Goal: Information Seeking & Learning: Learn about a topic

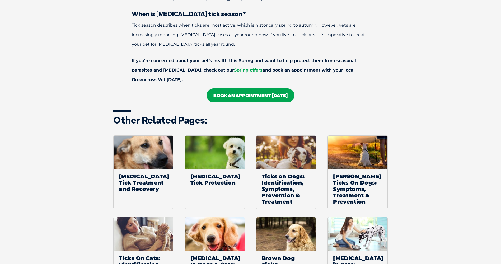
scroll to position [1956, 0]
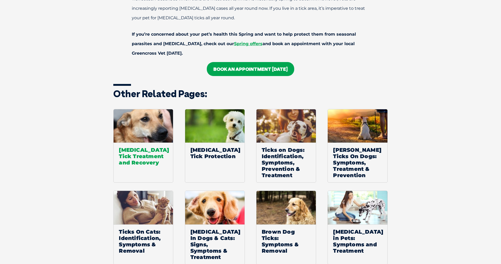
click at [133, 143] on span "[MEDICAL_DATA] Tick Treatment and Recovery" at bounding box center [143, 156] width 59 height 27
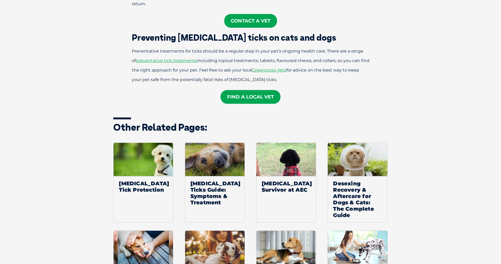
scroll to position [846, 0]
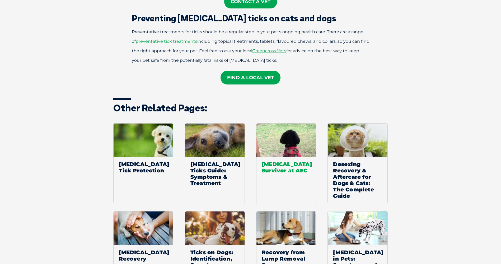
click at [280, 157] on span "Tick Paralysis Survivor at AEC" at bounding box center [286, 167] width 59 height 21
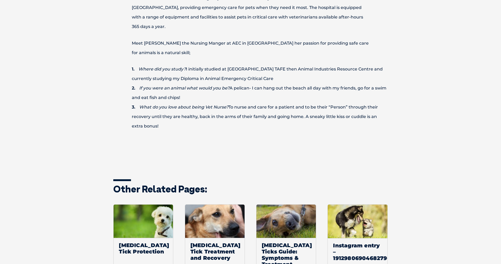
scroll to position [661, 0]
